Goal: Task Accomplishment & Management: Manage account settings

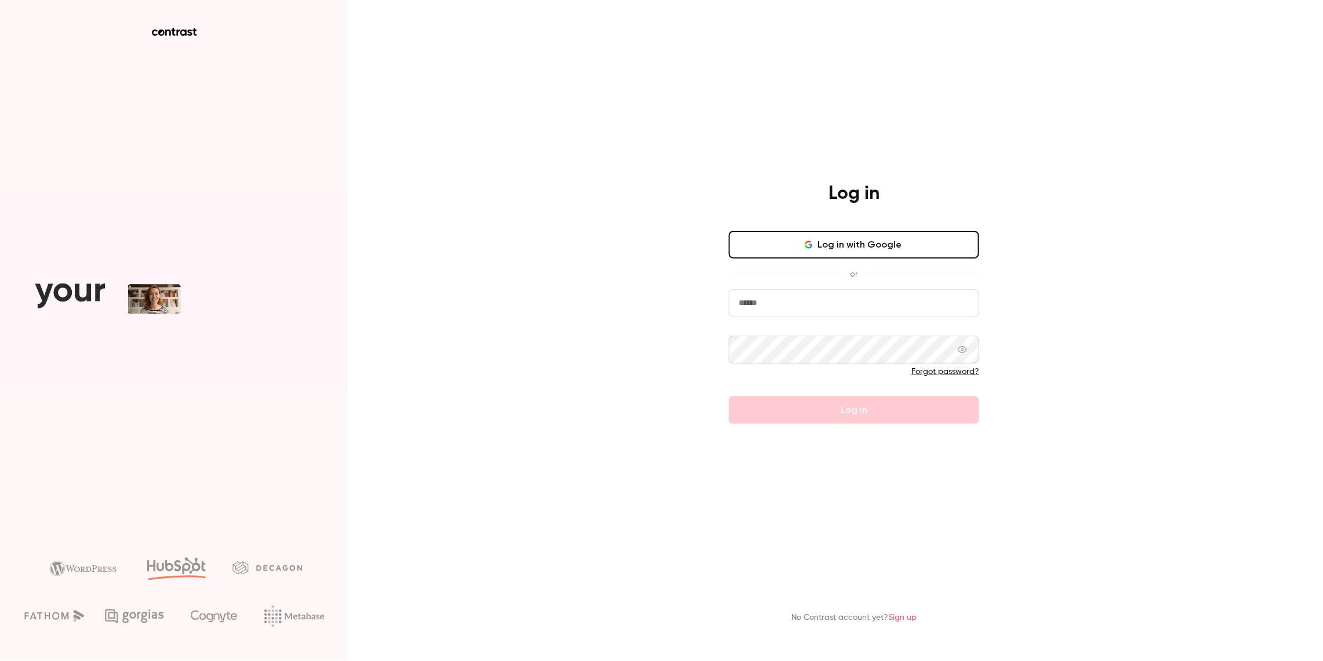
click at [773, 244] on button "Log in with Google" at bounding box center [854, 245] width 251 height 28
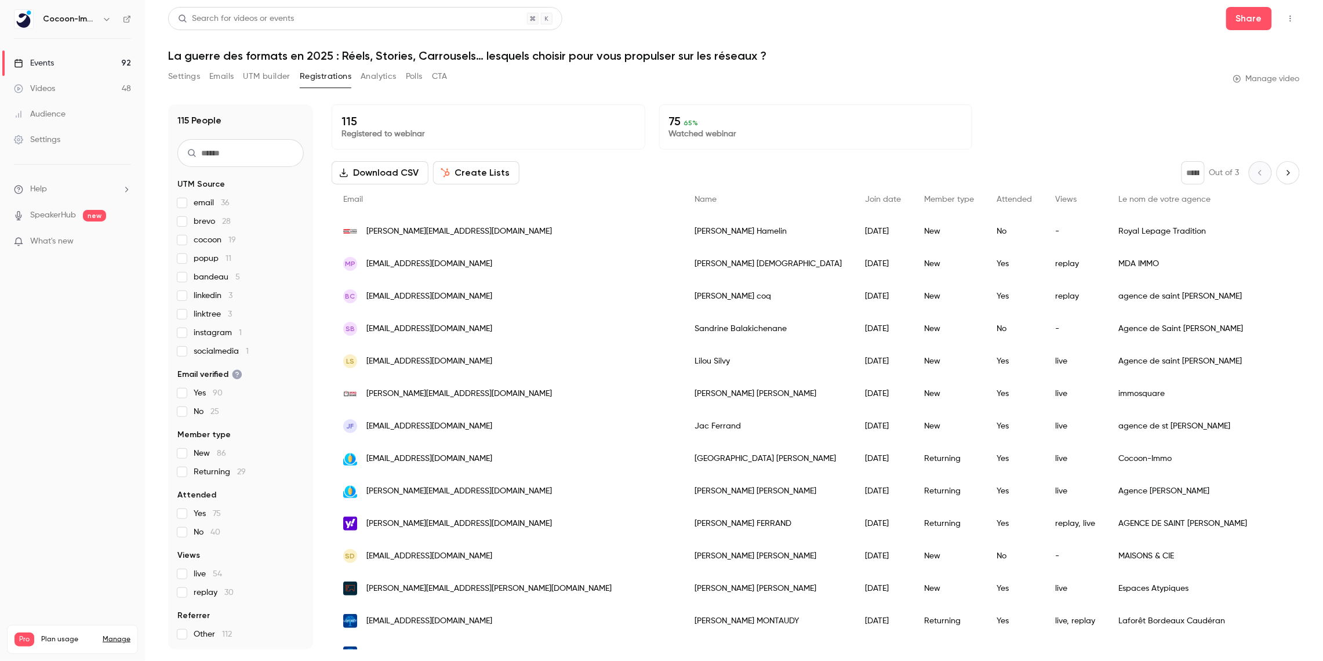
click at [43, 63] on div "Events" at bounding box center [34, 63] width 40 height 12
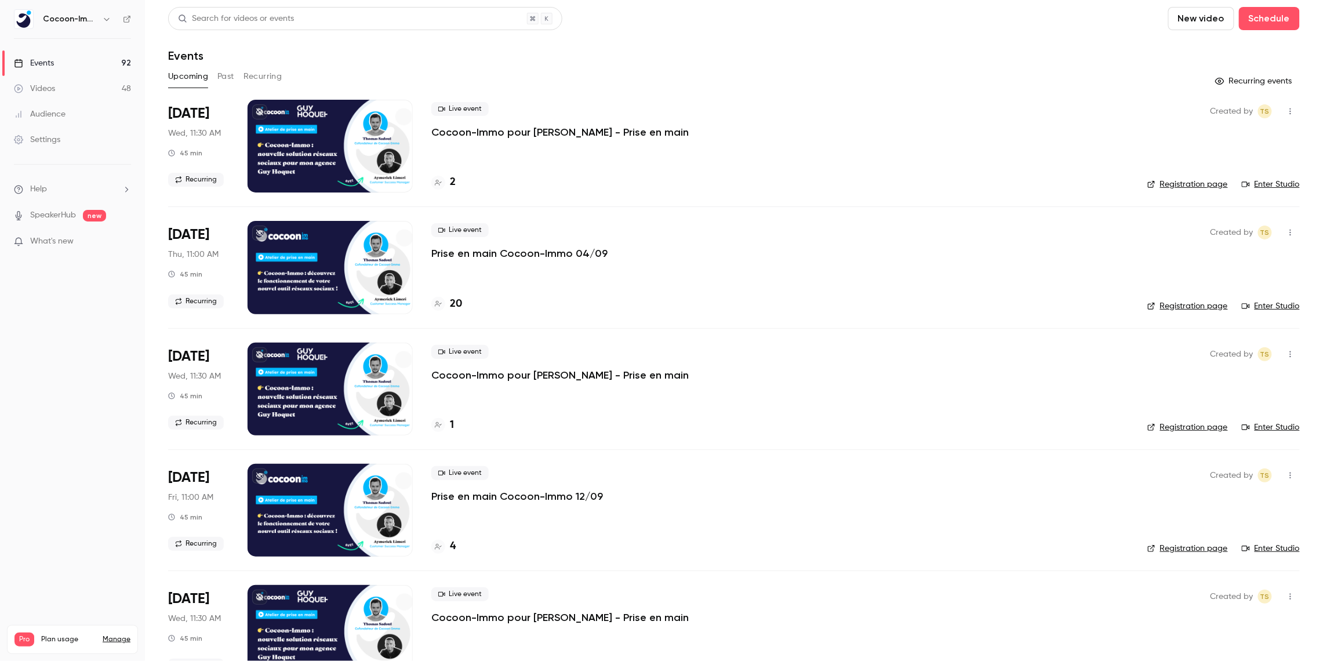
click at [503, 256] on p "Prise en main Cocoon-Immo 04/09" at bounding box center [519, 253] width 176 height 14
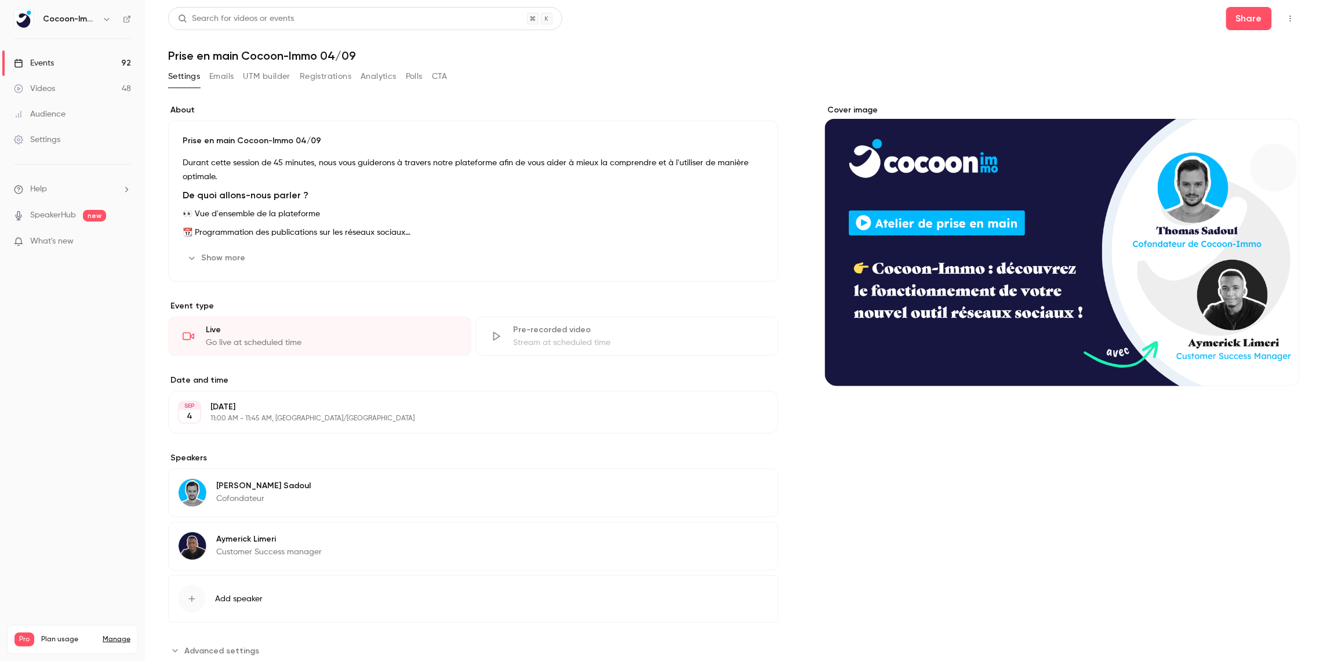
click at [80, 117] on link "Audience" at bounding box center [72, 114] width 145 height 26
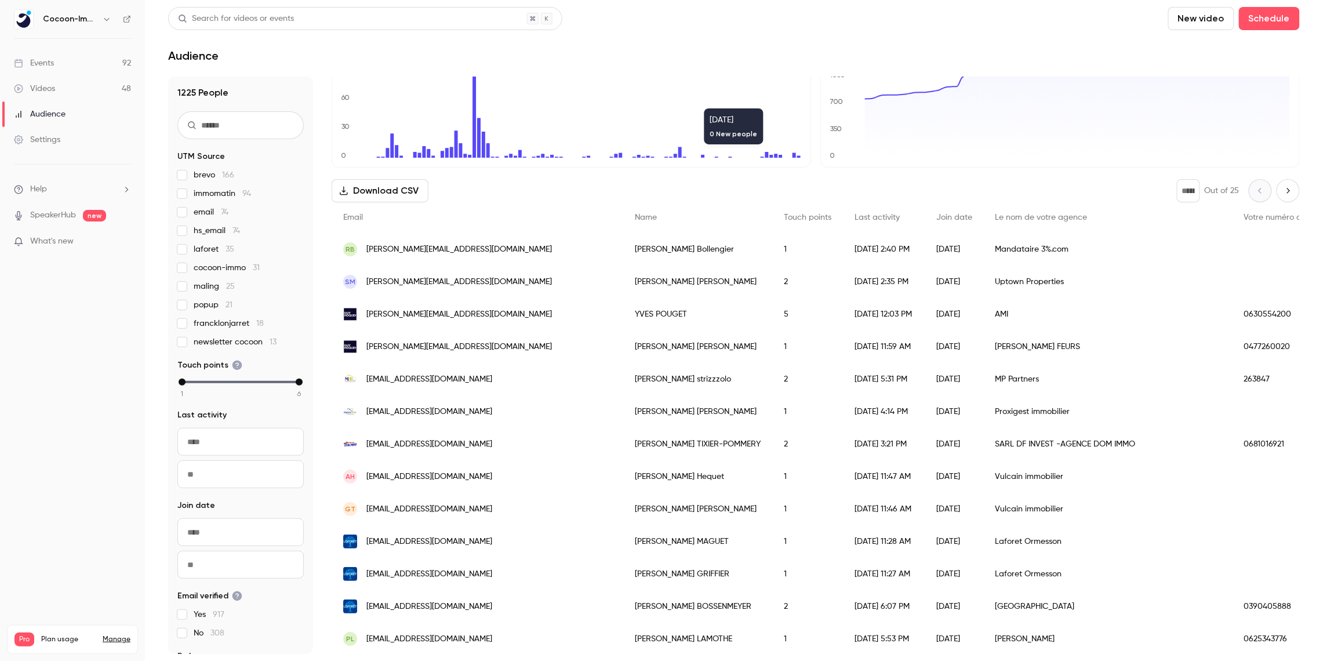
scroll to position [1213, 0]
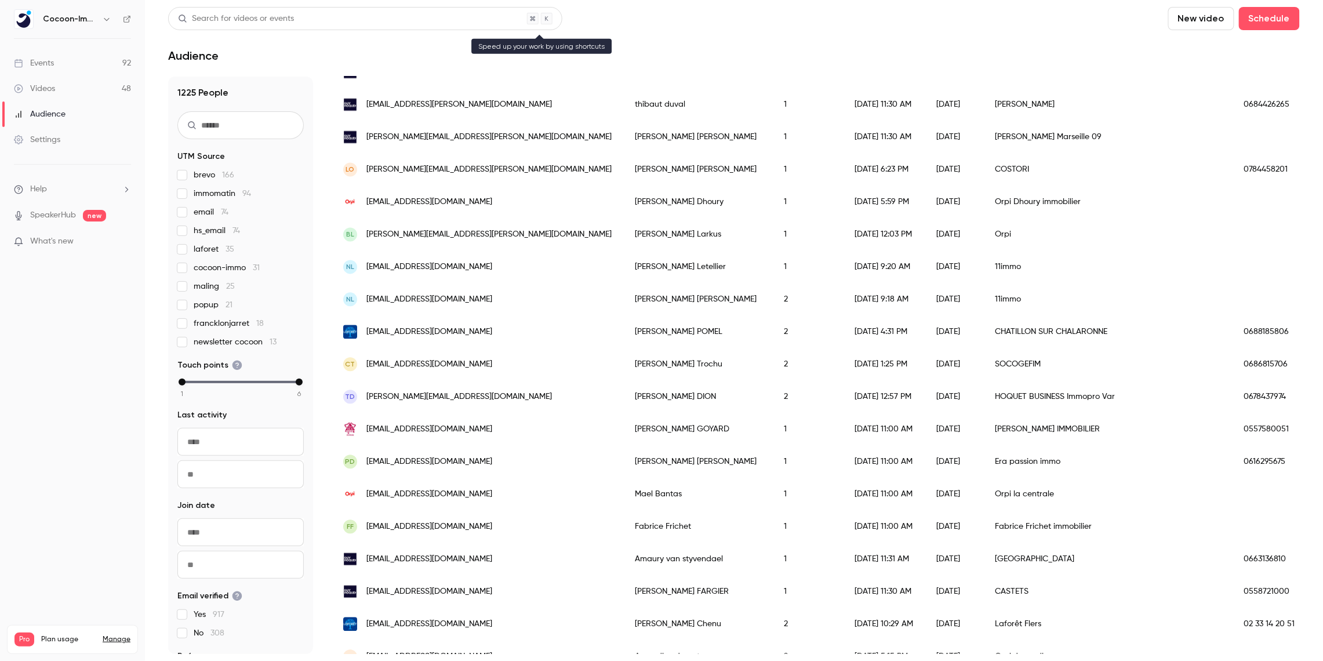
click at [363, 20] on div "Search for videos or events" at bounding box center [365, 18] width 394 height 23
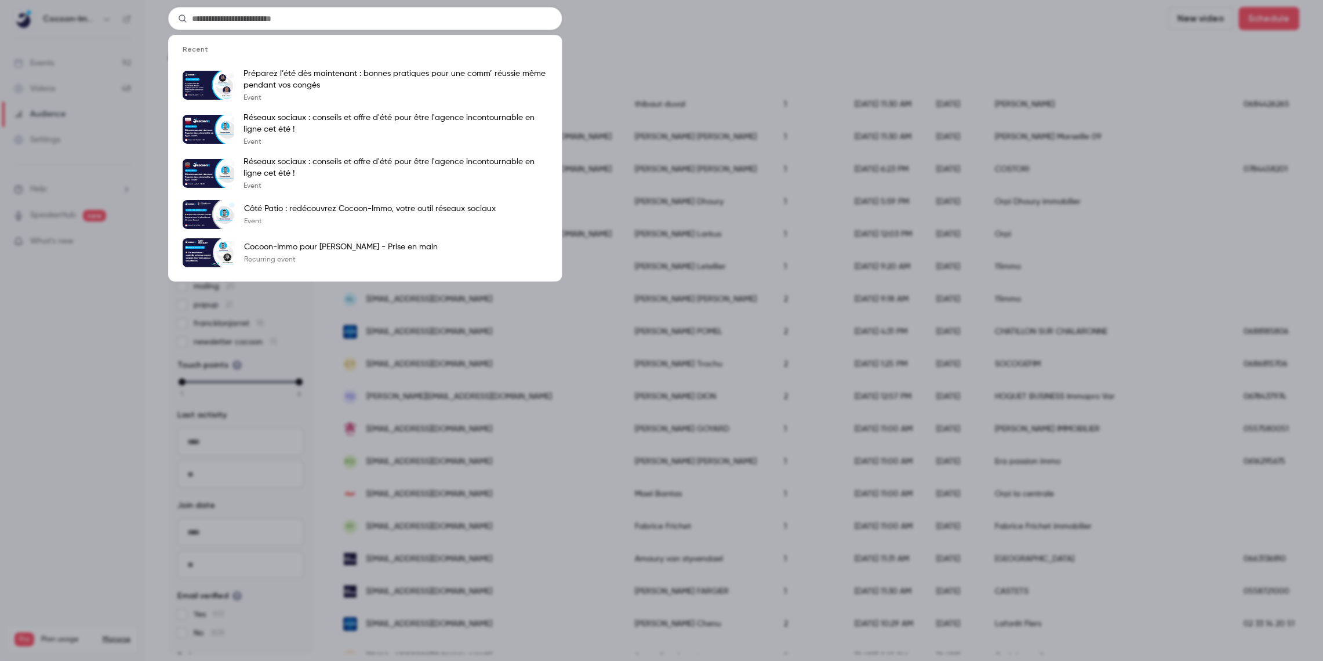
click at [799, 26] on div "Recent Préparez l’été dès maintenant : bonnes pratiques pour une comm’ réussie …" at bounding box center [661, 330] width 1323 height 661
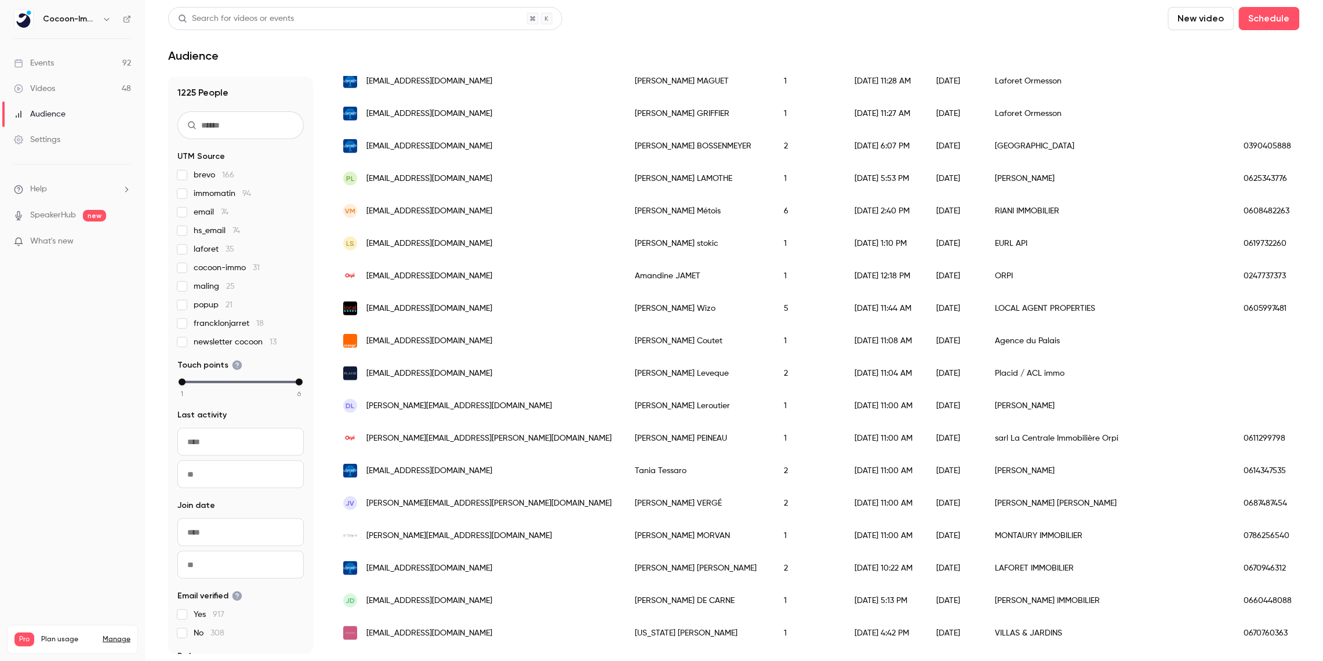
scroll to position [507, 0]
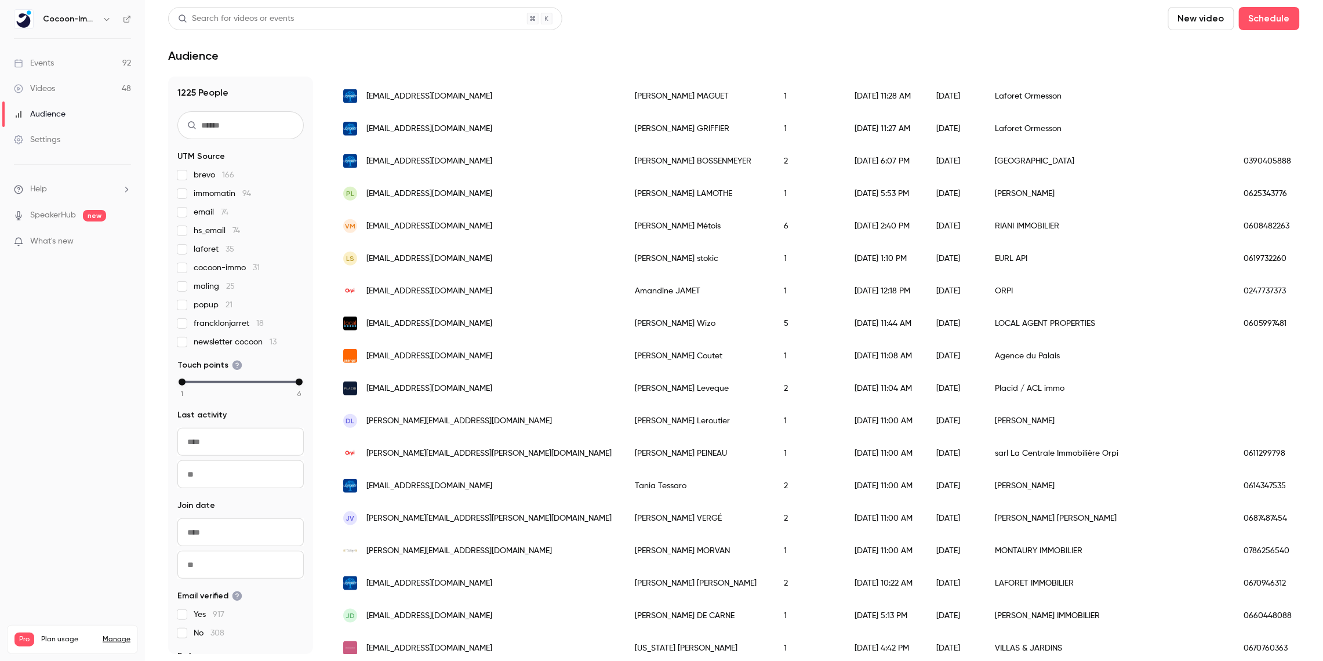
click at [88, 60] on link "Events 92" at bounding box center [72, 63] width 145 height 26
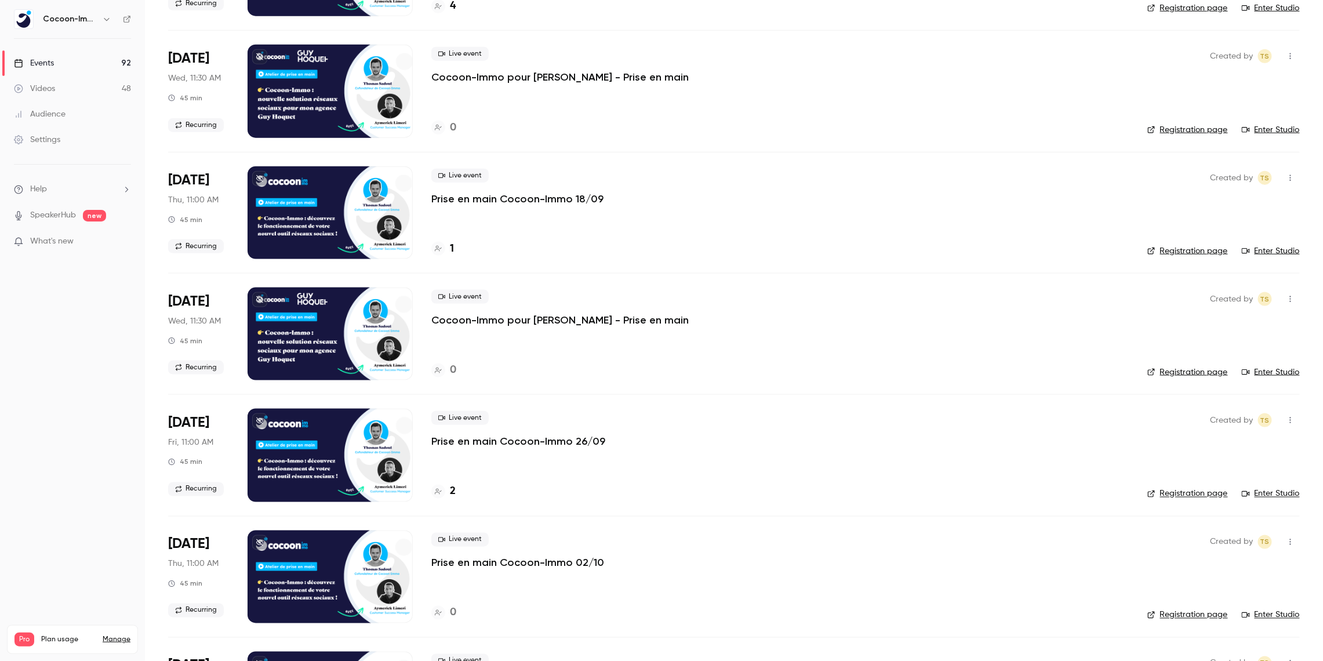
scroll to position [557, 0]
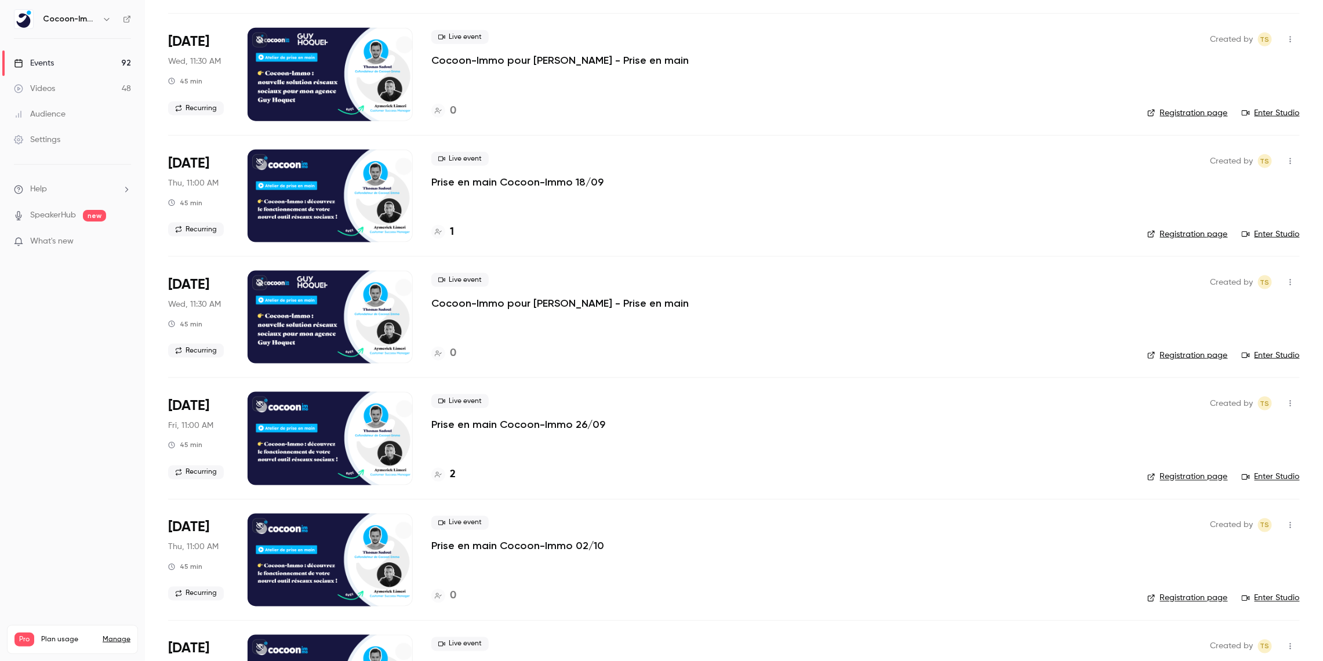
click at [452, 473] on h4 "2" at bounding box center [453, 475] width 6 height 16
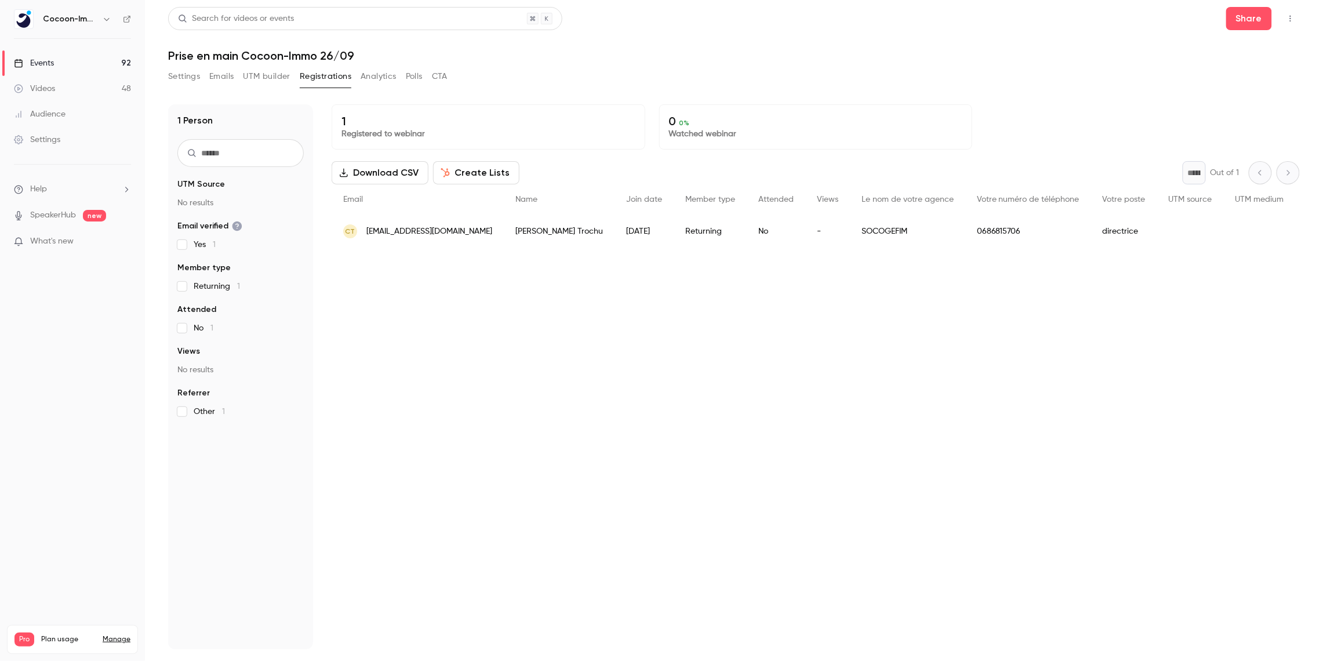
click at [452, 267] on div "1 Registered to webinar 0 0 % Watched webinar Download CSV Create Lists * Out o…" at bounding box center [816, 376] width 969 height 545
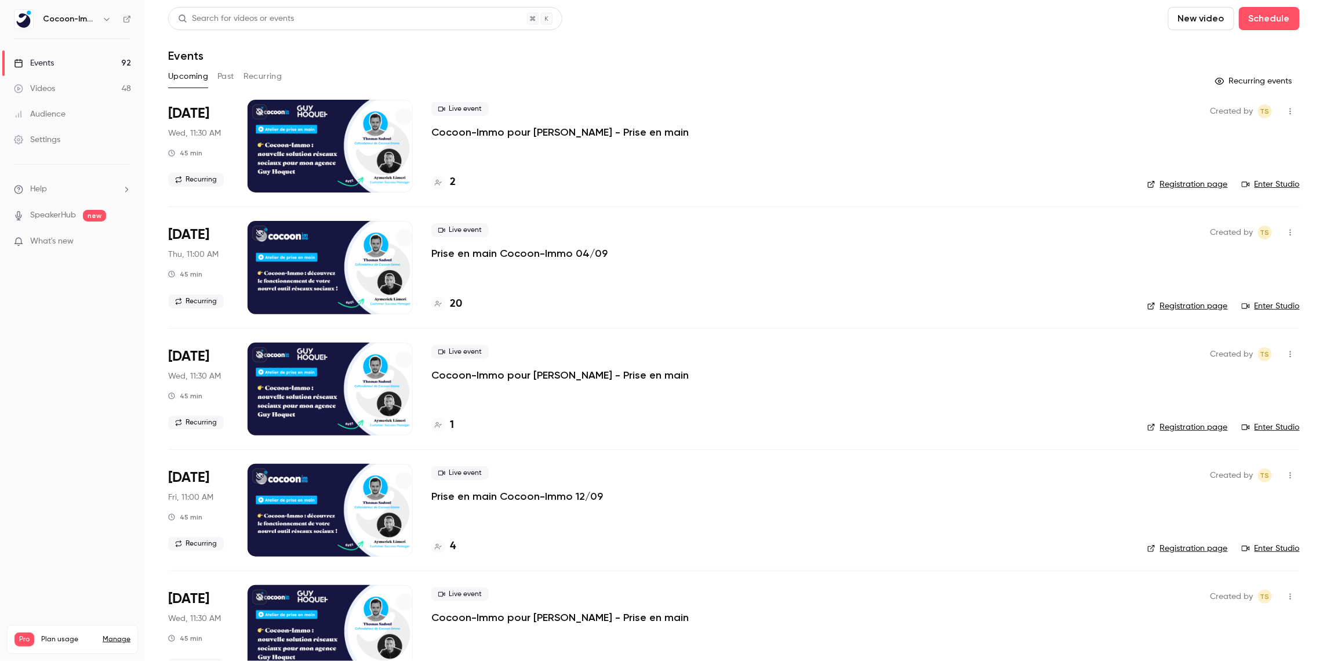
click at [520, 254] on p "Prise en main Cocoon-Immo 04/09" at bounding box center [519, 253] width 176 height 14
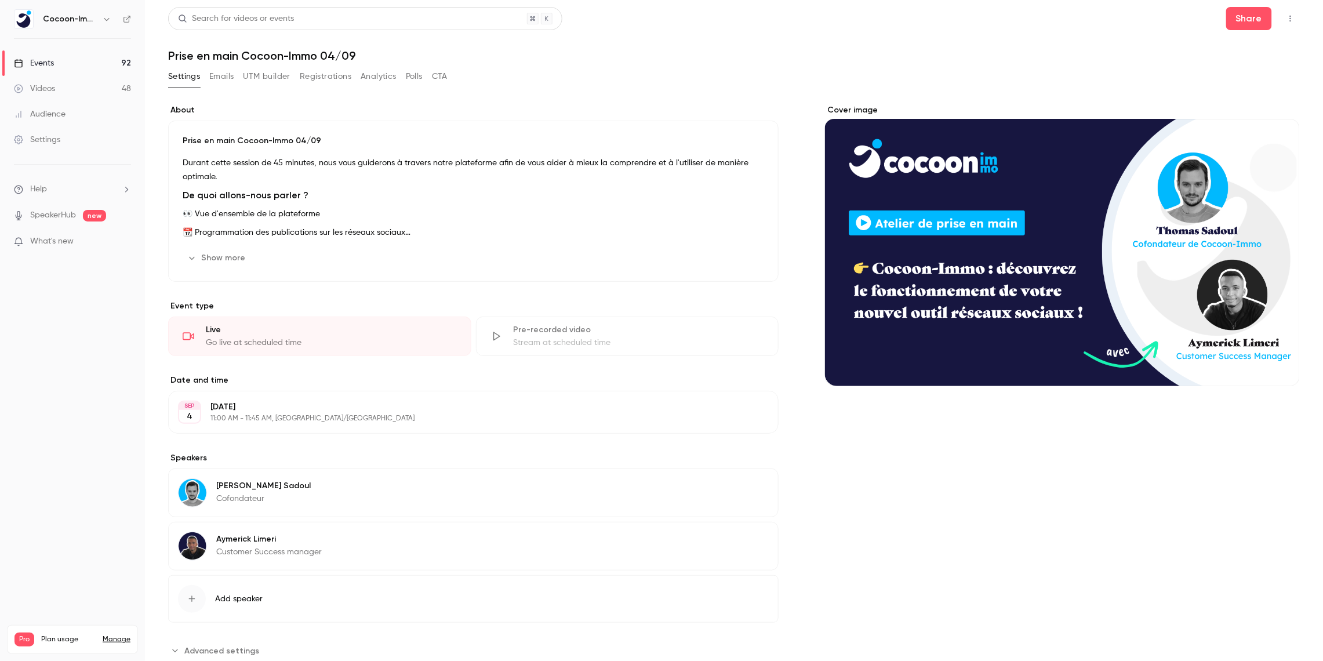
click at [319, 74] on button "Registrations" at bounding box center [326, 76] width 52 height 19
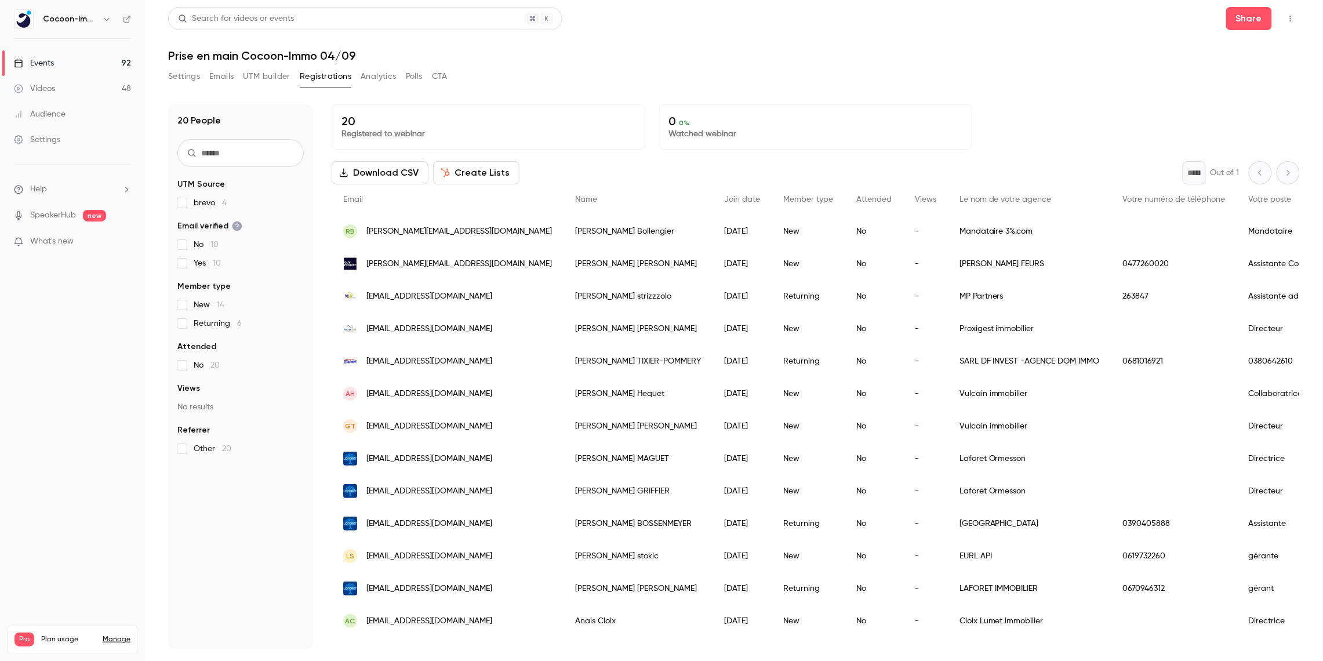
scroll to position [216, 0]
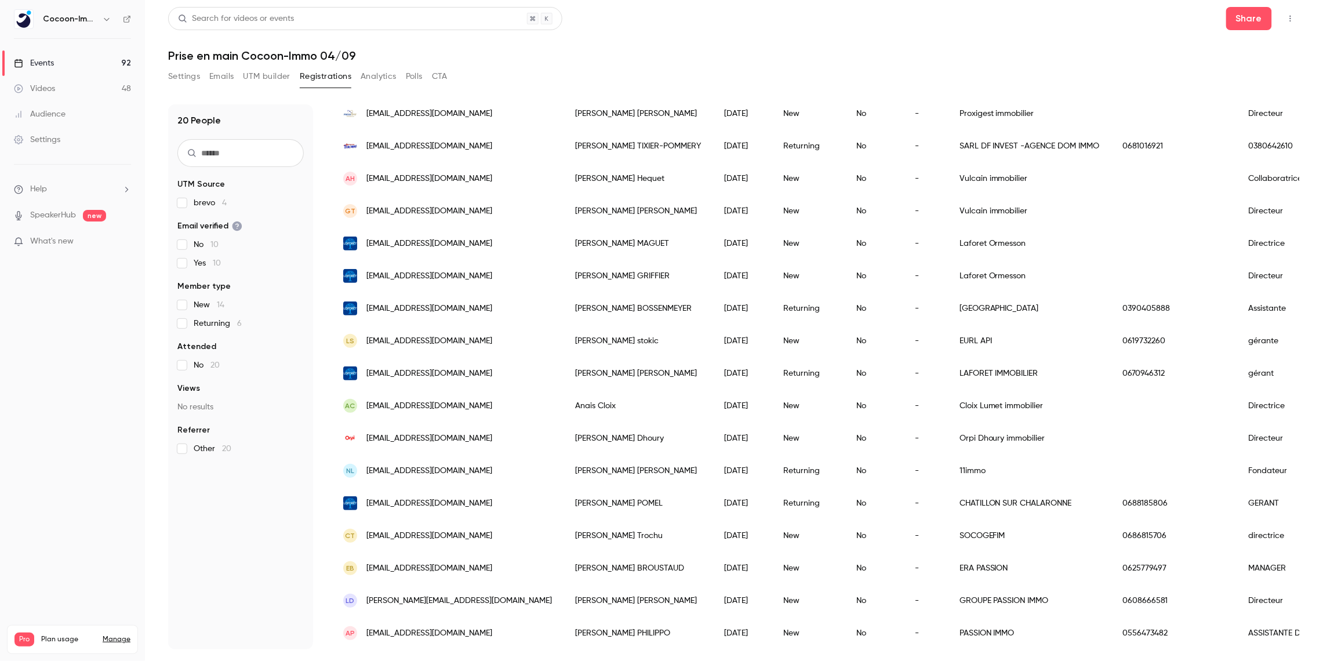
click at [1238, 538] on div "directrice" at bounding box center [1299, 536] width 122 height 32
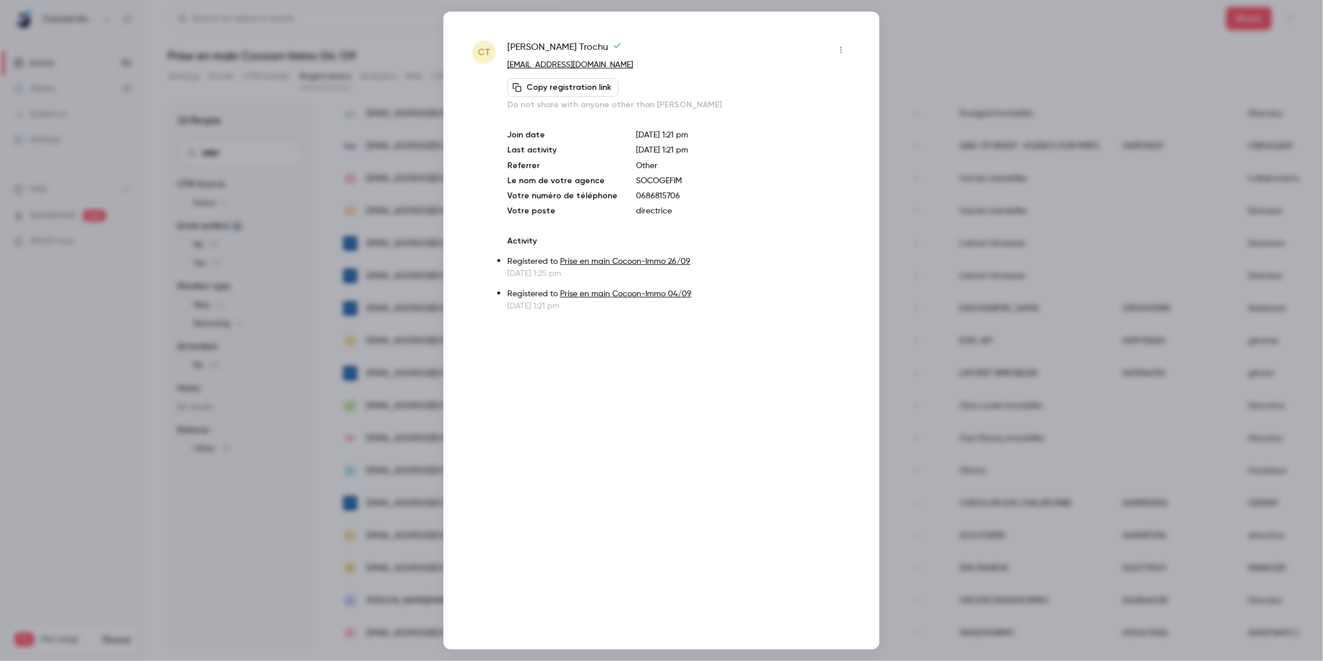
click at [989, 49] on div at bounding box center [661, 330] width 1323 height 661
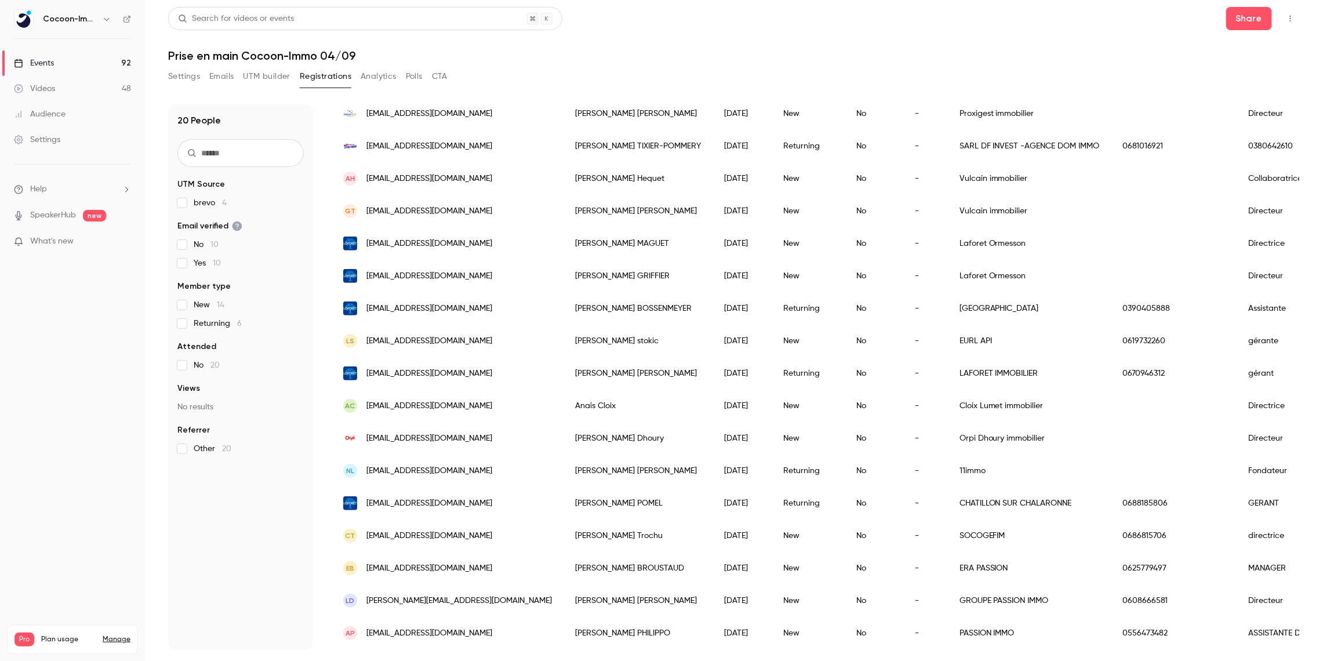
click at [390, 538] on span "[EMAIL_ADDRESS][DOMAIN_NAME]" at bounding box center [430, 536] width 126 height 12
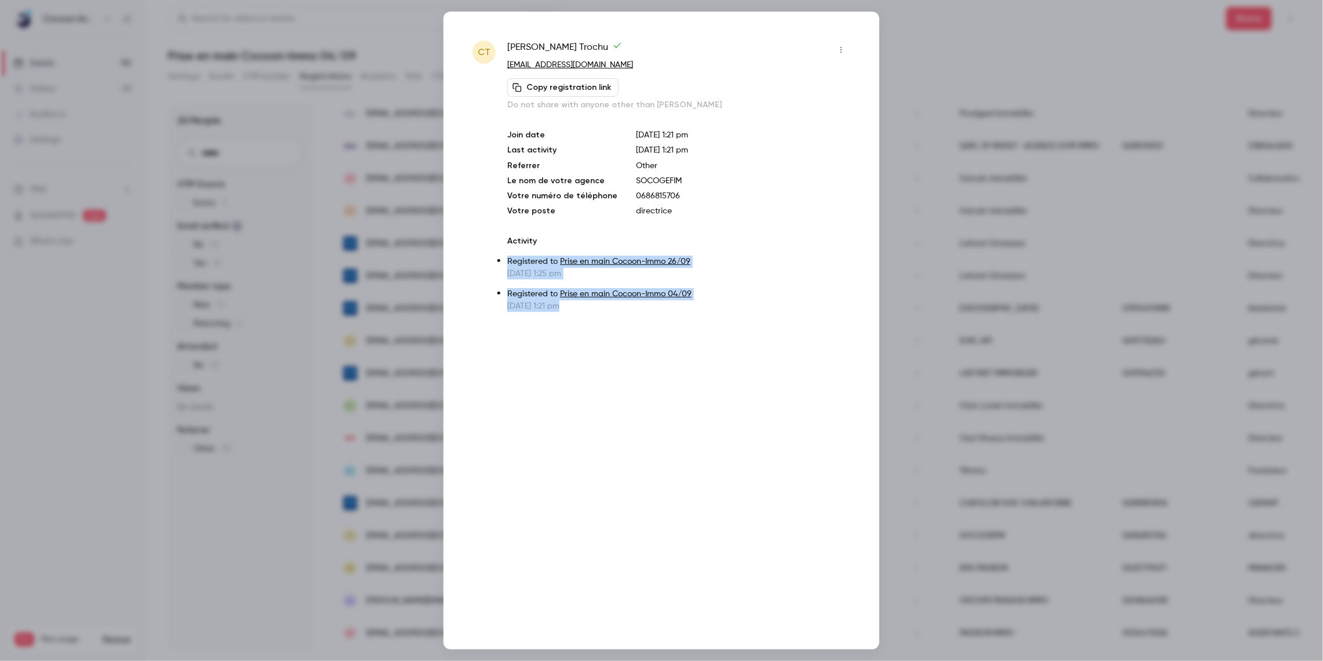
drag, startPoint x: 598, startPoint y: 312, endPoint x: 538, endPoint y: 241, distance: 93.0
click at [538, 241] on div "Activity Registered to Prise en main Cocoon-Immo 26/09 Aug 15, 2025 1:25 pm Reg…" at bounding box center [678, 273] width 343 height 77
click at [639, 349] on div "CT Claire Trochu claire.trochu@gmail.com Copy registration link Do not share wi…" at bounding box center [662, 331] width 436 height 638
drag, startPoint x: 621, startPoint y: 321, endPoint x: 545, endPoint y: 224, distance: 123.1
click at [545, 224] on div "CT Claire Trochu claire.trochu@gmail.com Copy registration link Do not share wi…" at bounding box center [662, 331] width 436 height 638
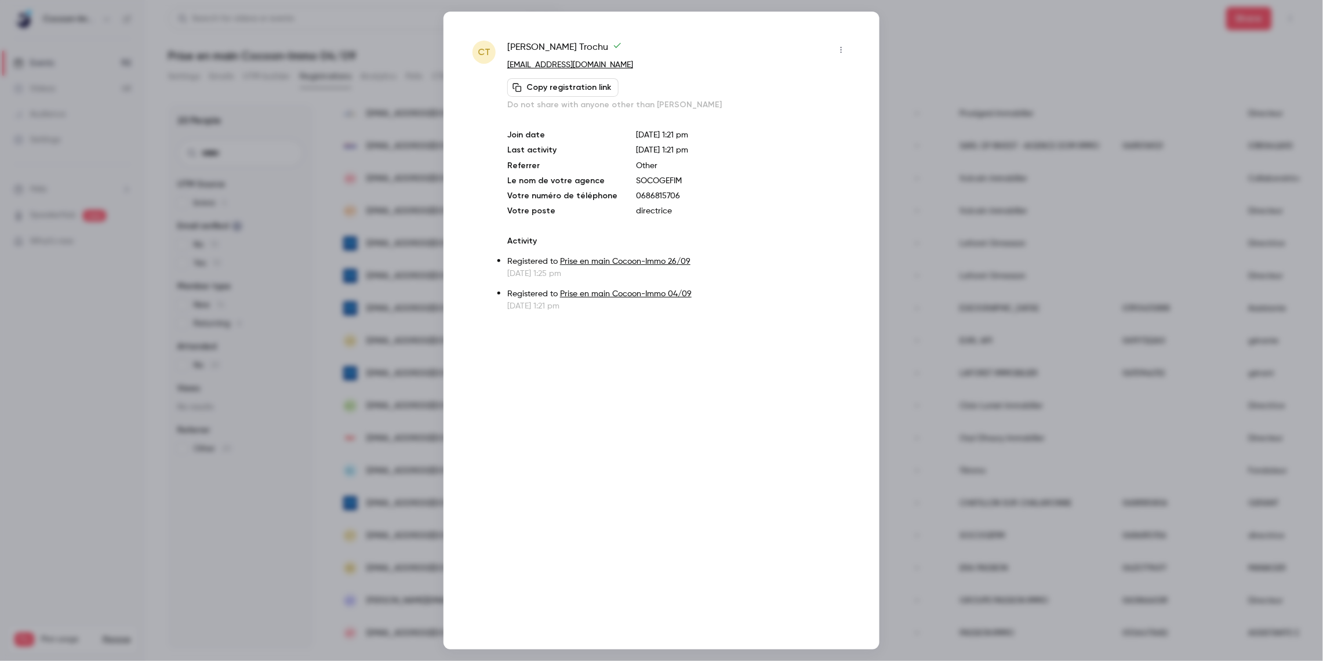
click at [548, 226] on div "Claire Trochu claire.trochu@gmail.com Copy registration link Do not share with …" at bounding box center [678, 176] width 343 height 271
click at [841, 52] on icon "button" at bounding box center [841, 50] width 1 height 6
click at [809, 108] on div "Remove registration" at bounding box center [796, 110] width 88 height 12
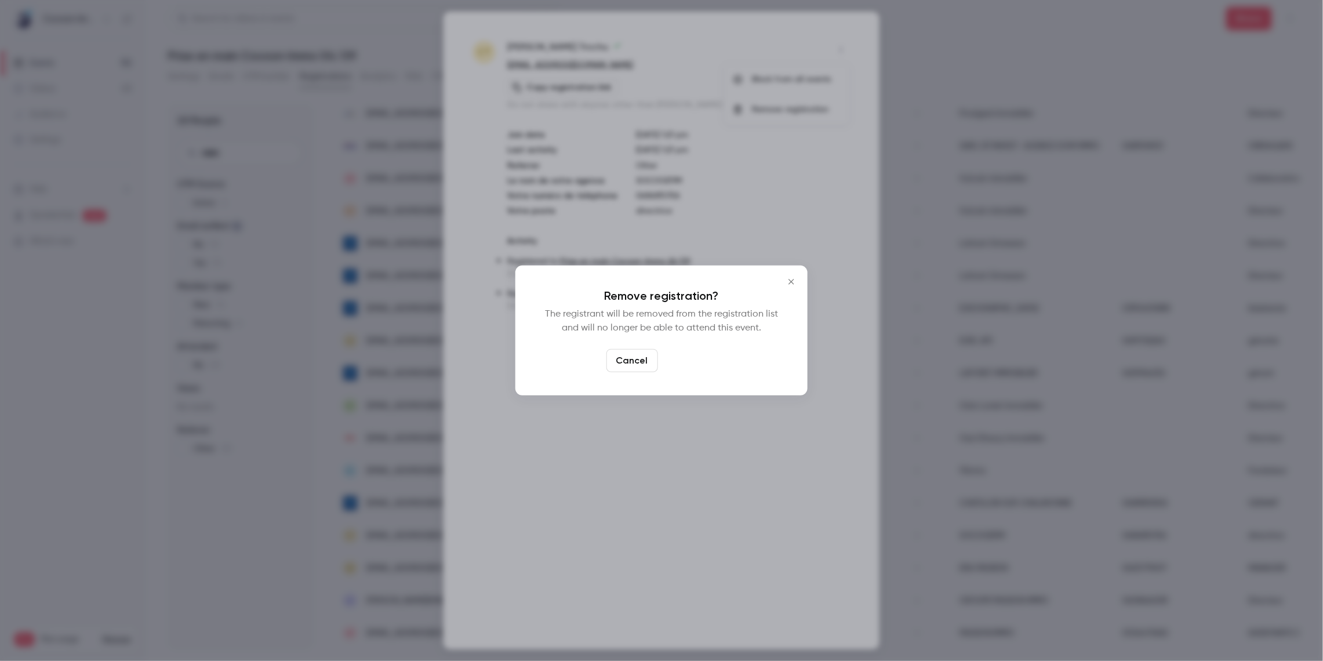
click at [703, 357] on button "Confirm" at bounding box center [690, 360] width 55 height 23
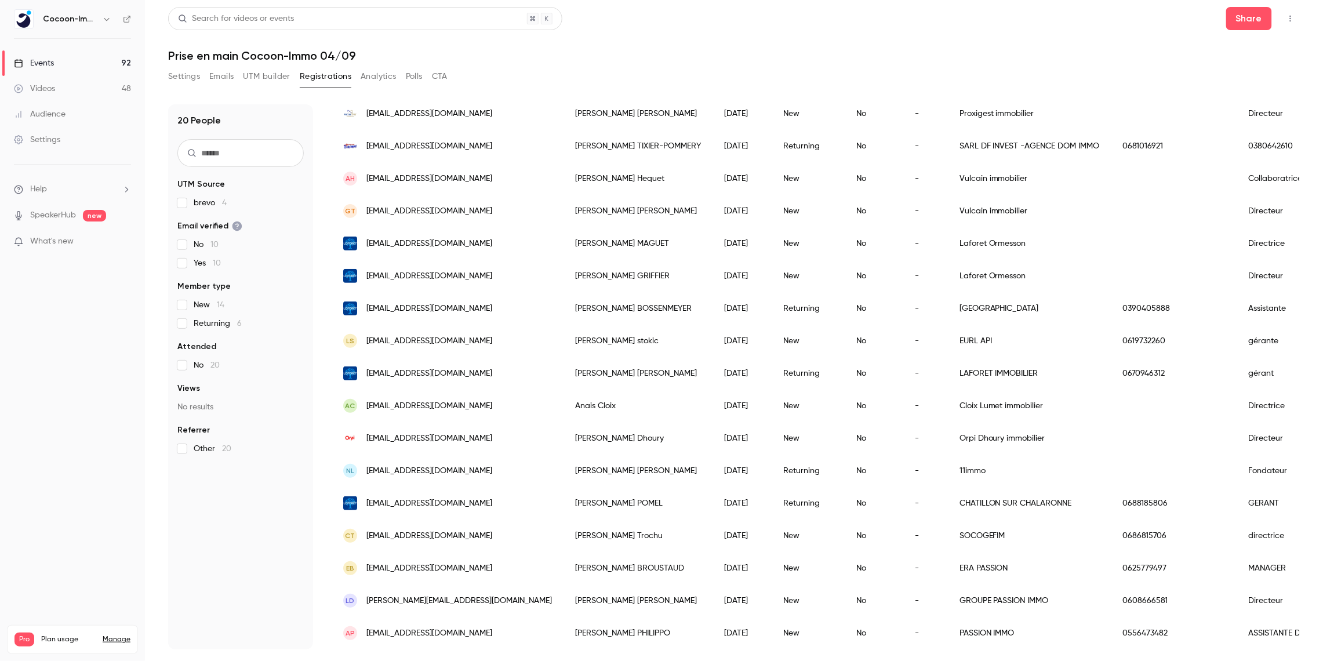
scroll to position [183, 0]
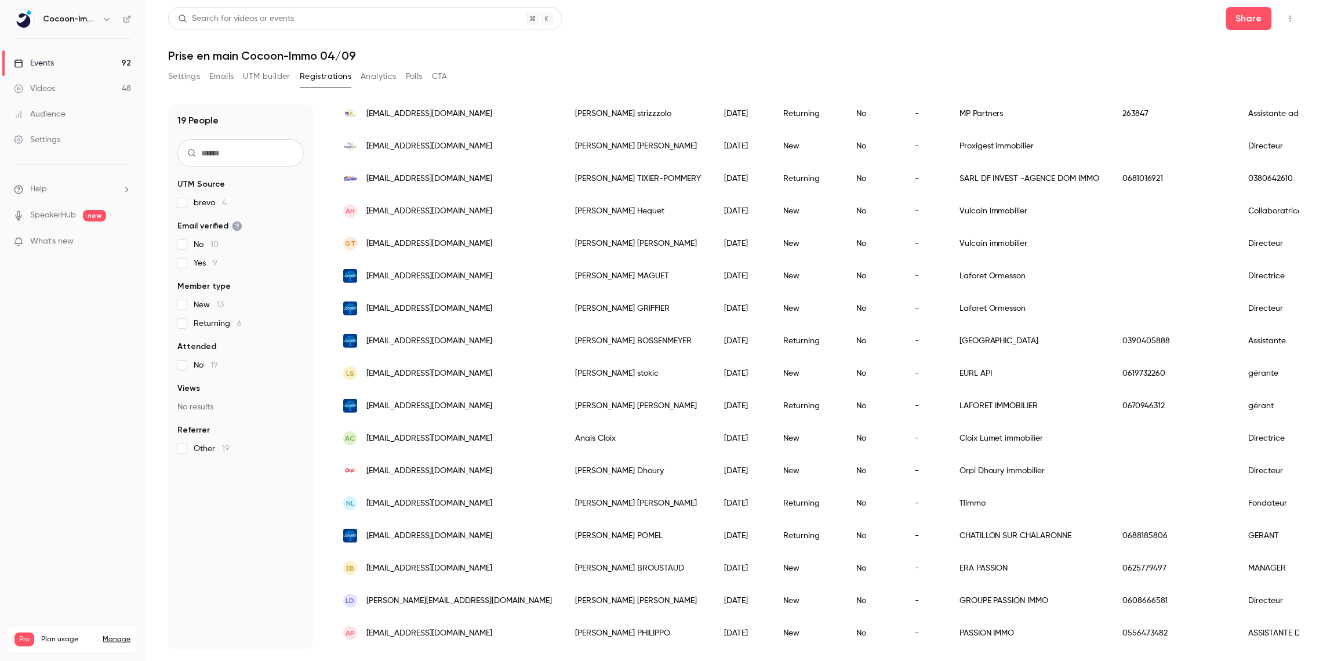
click at [659, 52] on h1 "Prise en main Cocoon-Immo 04/09" at bounding box center [734, 56] width 1132 height 14
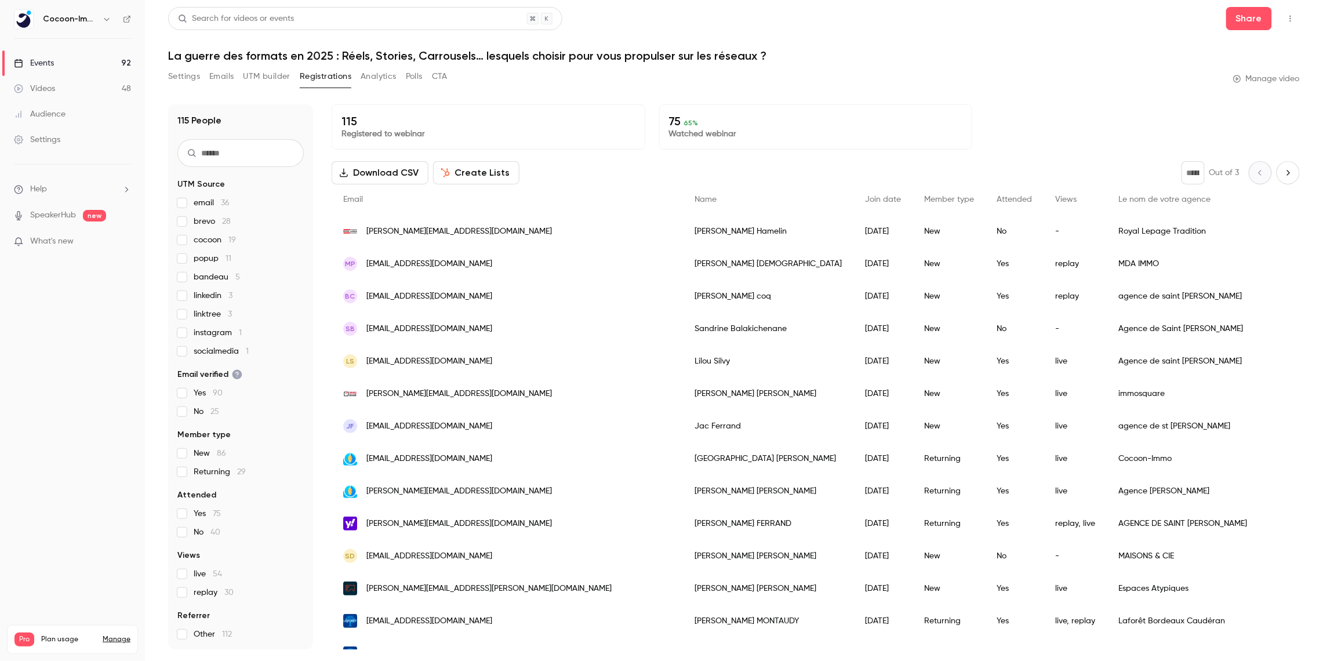
click at [50, 68] on div "Events" at bounding box center [34, 63] width 40 height 12
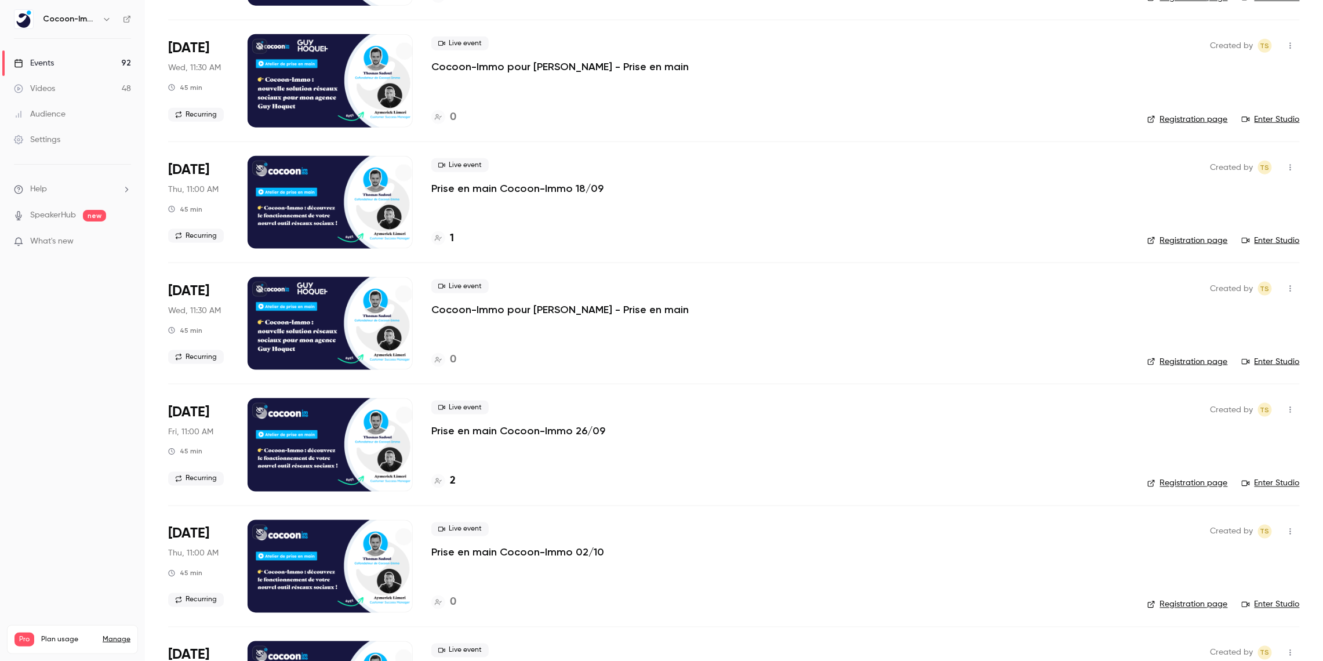
scroll to position [573, 0]
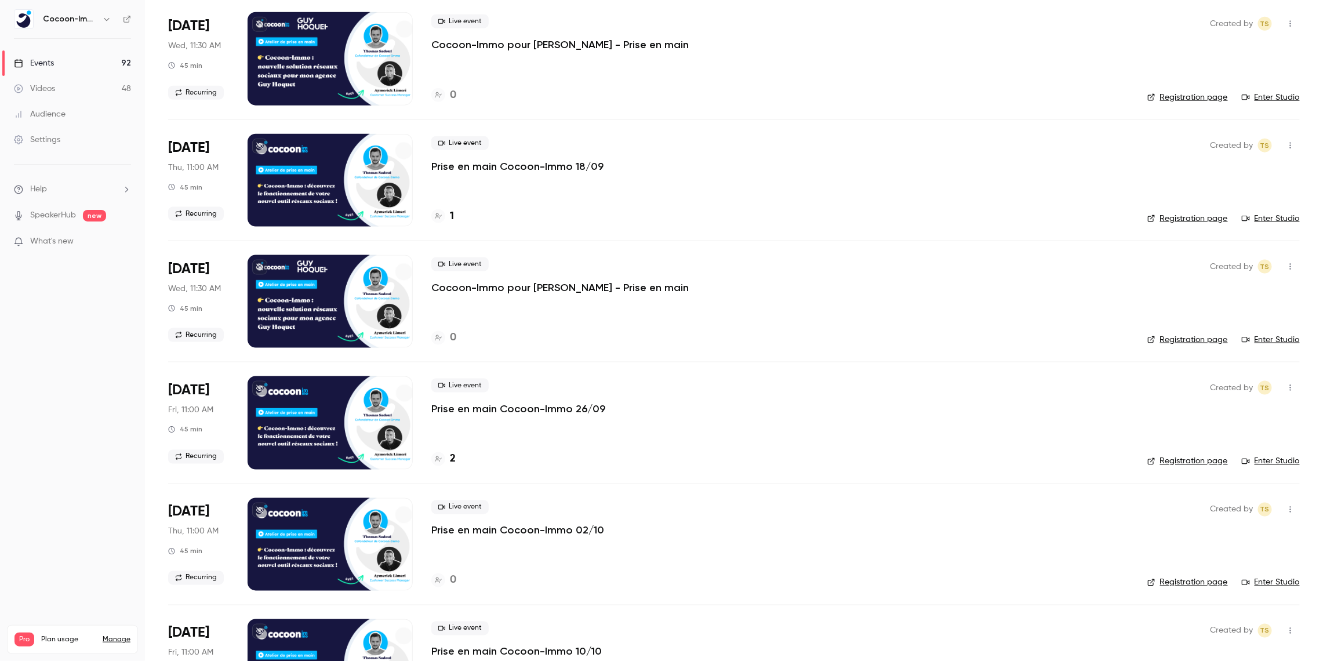
click at [450, 460] on h4 "2" at bounding box center [453, 460] width 6 height 16
